Goal: Check status: Check status

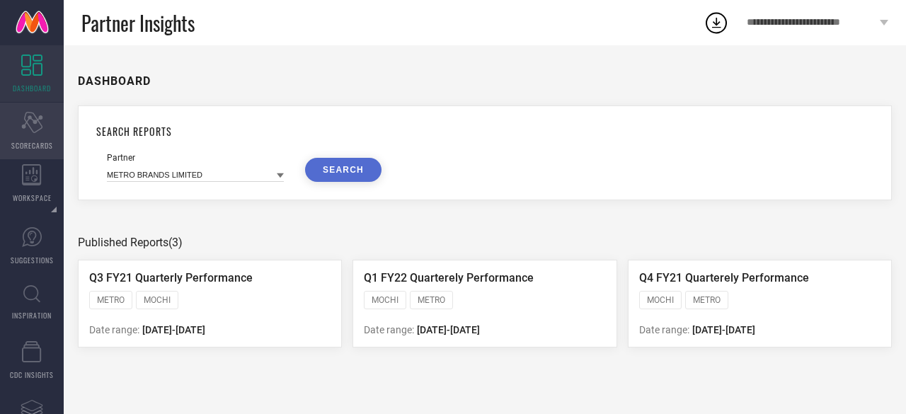
click at [38, 125] on icon "Scorecard" at bounding box center [32, 122] width 22 height 21
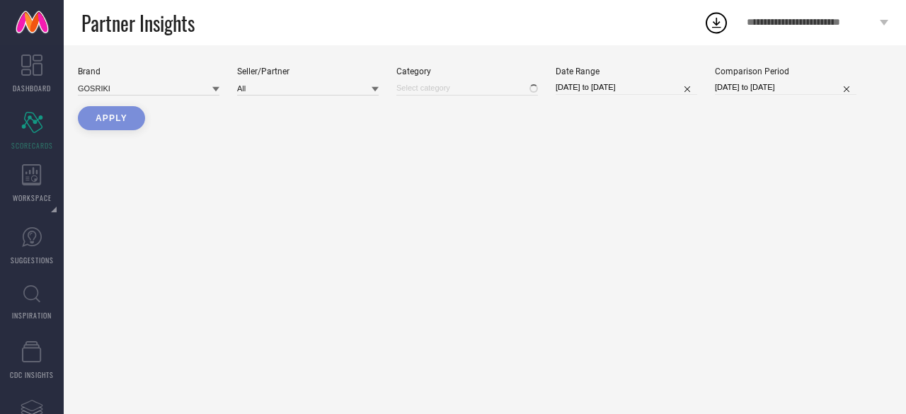
type input "All"
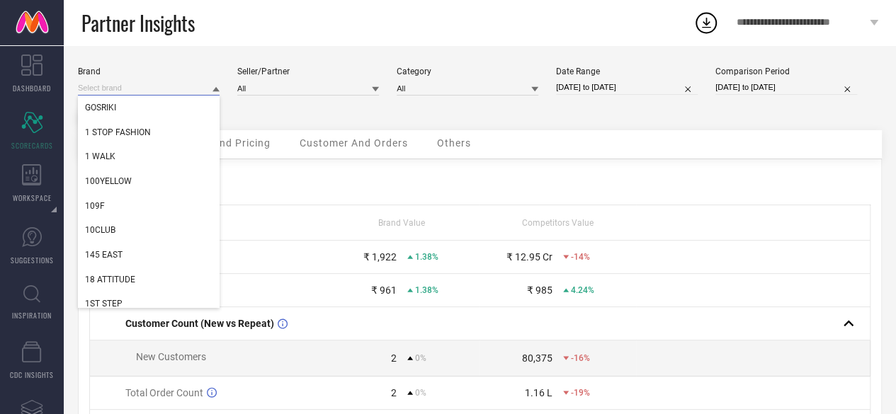
click at [118, 86] on input at bounding box center [149, 88] width 142 height 15
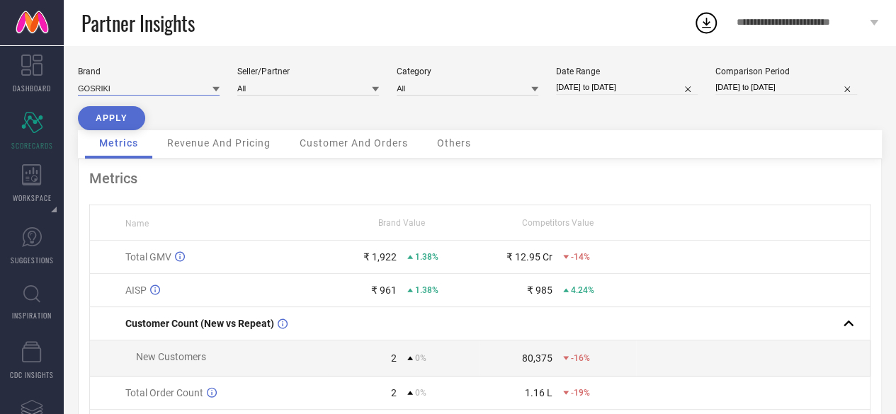
click at [118, 86] on input at bounding box center [149, 88] width 142 height 15
type input "roar"
click at [142, 109] on span "ROAR FOR GOOD" at bounding box center [117, 108] width 64 height 10
type input "All"
click at [98, 114] on button "APPLY" at bounding box center [111, 118] width 67 height 24
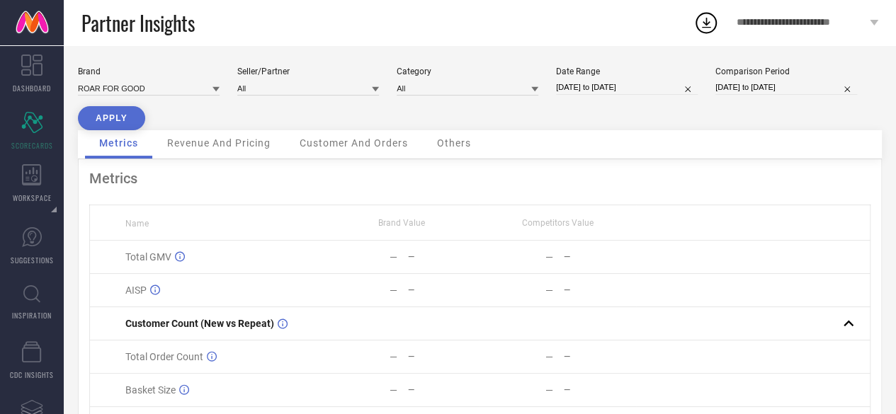
click at [101, 110] on button "APPLY" at bounding box center [111, 118] width 67 height 24
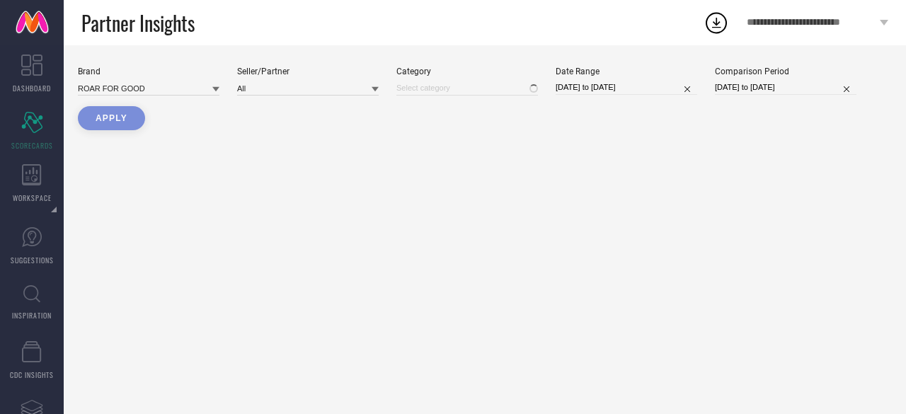
type input "All"
